Goal: Task Accomplishment & Management: Manage account settings

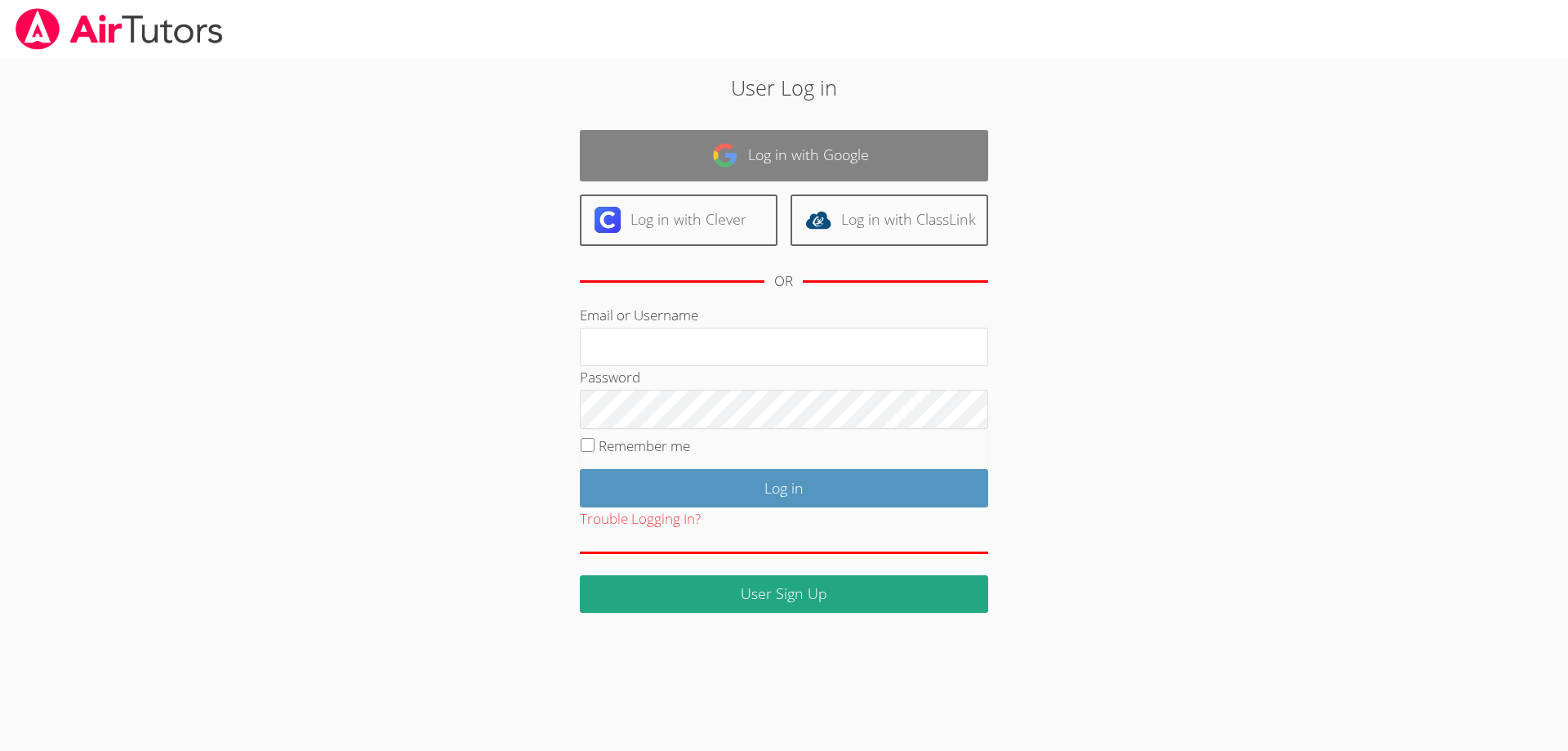
click at [800, 163] on link "Log in with Google" at bounding box center [784, 155] width 408 height 52
